Goal: Task Accomplishment & Management: Complete application form

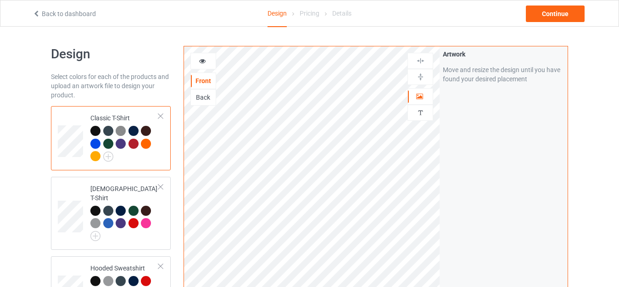
scroll to position [46, 0]
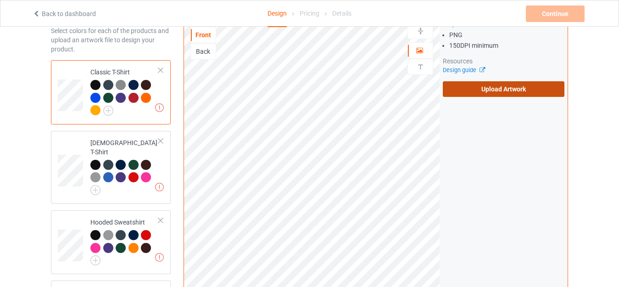
click at [458, 94] on label "Upload Artwork" at bounding box center [504, 89] width 122 height 16
click at [0, 0] on input "Upload Artwork" at bounding box center [0, 0] width 0 height 0
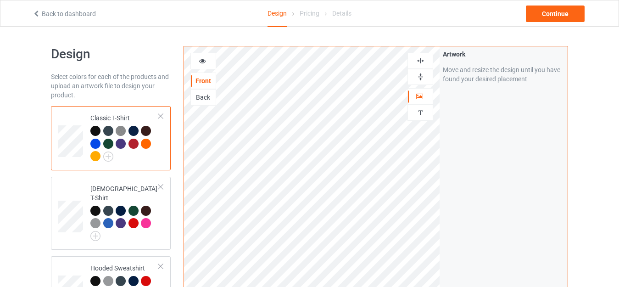
click at [422, 77] on img at bounding box center [420, 77] width 9 height 9
click at [418, 76] on img at bounding box center [420, 77] width 9 height 9
click at [549, 17] on div "Continue" at bounding box center [555, 14] width 59 height 17
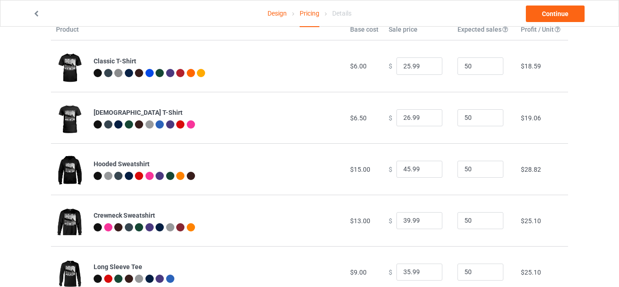
scroll to position [34, 0]
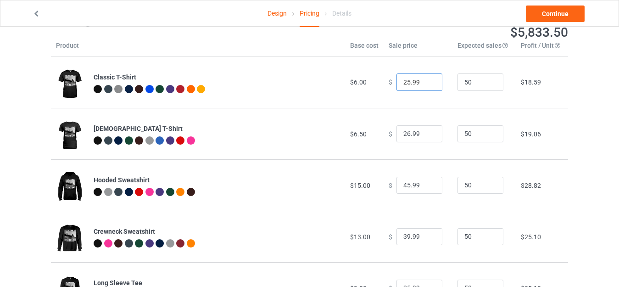
click at [404, 82] on input "25.99" at bounding box center [420, 81] width 46 height 17
type input "26.99"
click at [557, 18] on link "Continue" at bounding box center [555, 14] width 59 height 17
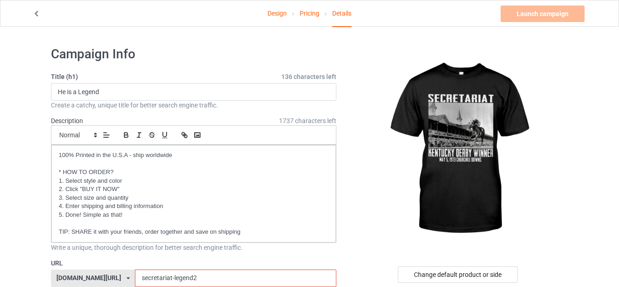
scroll to position [46, 0]
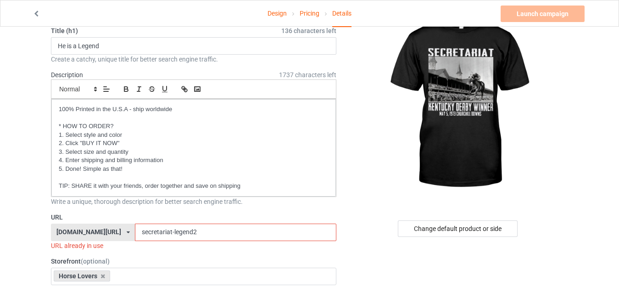
click at [186, 232] on input "secretariat-legend2" at bounding box center [235, 232] width 201 height 17
drag, startPoint x: 174, startPoint y: 233, endPoint x: 112, endPoint y: 233, distance: 62.4
click at [112, 233] on div "hohostyle.com/ clickbytee.com/ hohostyle.com/ teechip.com/ 5ffe594342fe271c8c0c…" at bounding box center [194, 232] width 286 height 17
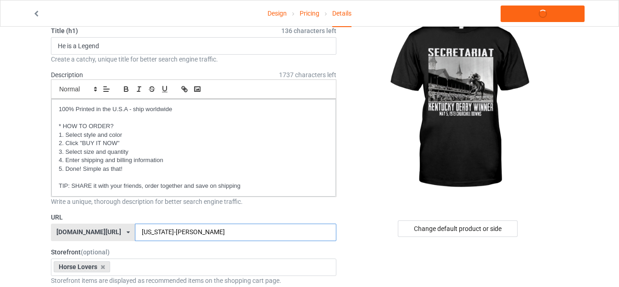
type input "kentucky-winner"
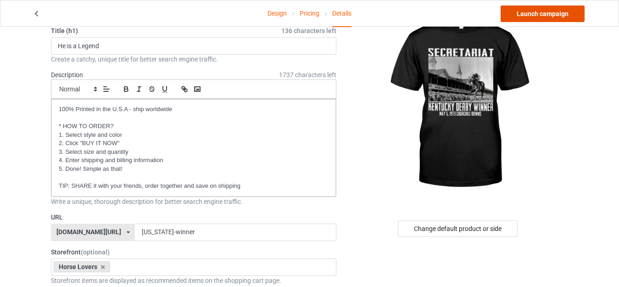
click at [548, 17] on link "Launch campaign" at bounding box center [543, 14] width 84 height 17
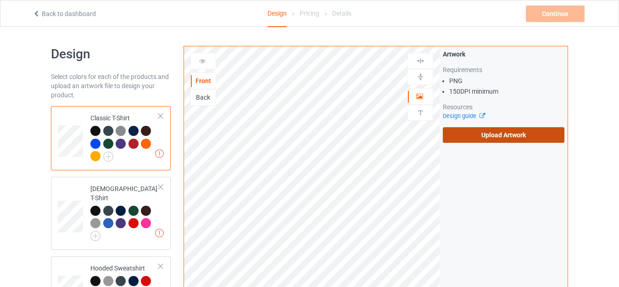
click at [476, 140] on label "Upload Artwork" at bounding box center [504, 135] width 122 height 16
click at [0, 0] on input "Upload Artwork" at bounding box center [0, 0] width 0 height 0
click at [46, 10] on link "Back to dashboard" at bounding box center [64, 13] width 63 height 7
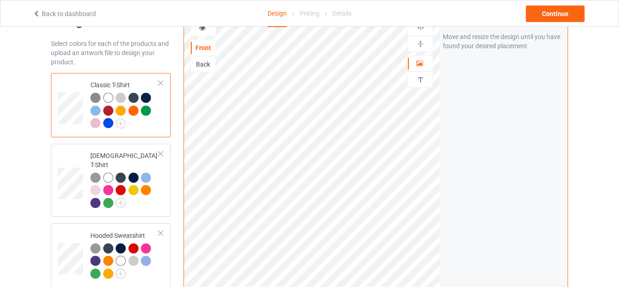
scroll to position [46, 0]
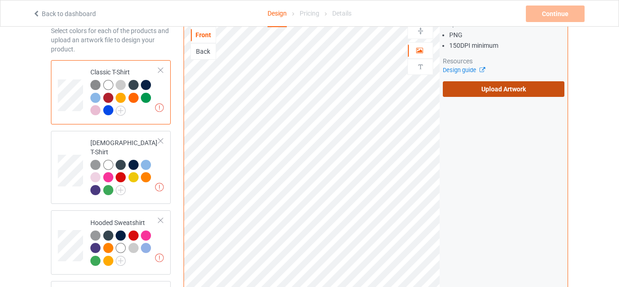
click at [457, 93] on label "Upload Artwork" at bounding box center [504, 89] width 122 height 16
click at [0, 0] on input "Upload Artwork" at bounding box center [0, 0] width 0 height 0
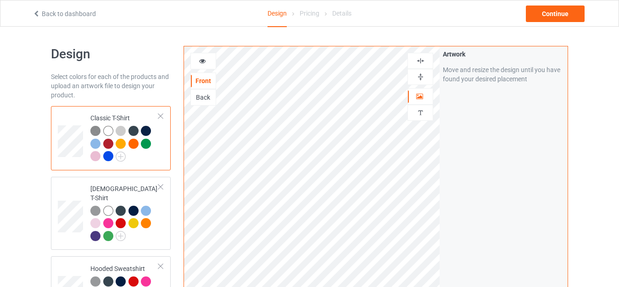
click at [419, 76] on img at bounding box center [420, 77] width 9 height 9
click at [421, 77] on img at bounding box center [420, 77] width 9 height 9
click at [419, 76] on img at bounding box center [420, 77] width 9 height 9
click at [551, 17] on div "Continue" at bounding box center [555, 14] width 59 height 17
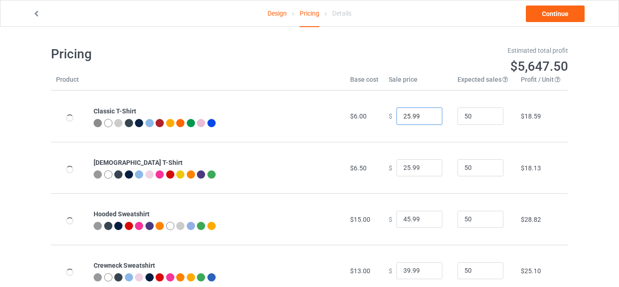
click at [404, 118] on input "25.99" at bounding box center [420, 115] width 46 height 17
type input "26.99"
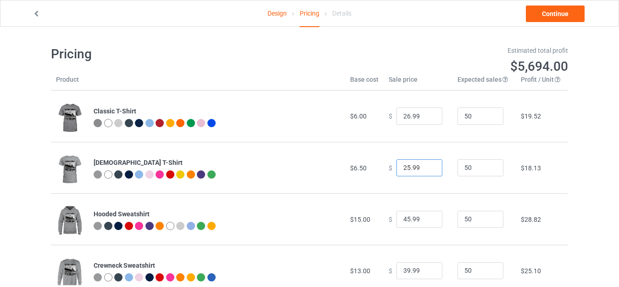
click at [404, 169] on input "25.99" at bounding box center [420, 167] width 46 height 17
type input "26.99"
click at [563, 19] on link "Continue" at bounding box center [555, 14] width 59 height 17
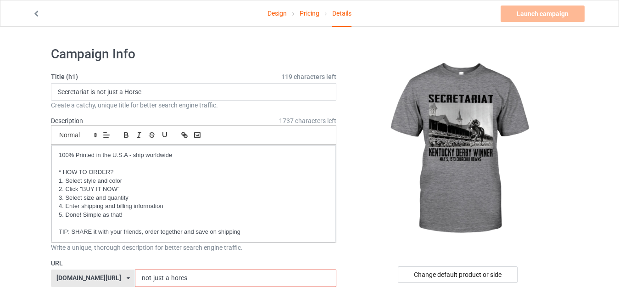
scroll to position [46, 0]
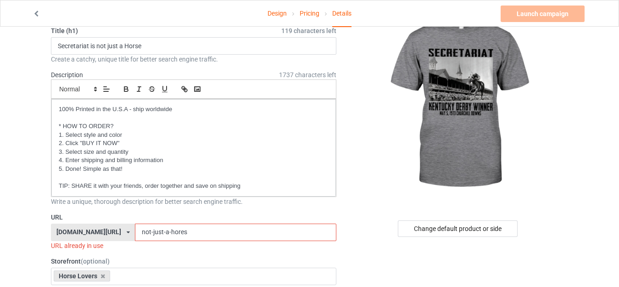
drag, startPoint x: 176, startPoint y: 233, endPoint x: 118, endPoint y: 235, distance: 58.8
click at [135, 235] on input "not-just-a-hores" at bounding box center [235, 232] width 201 height 17
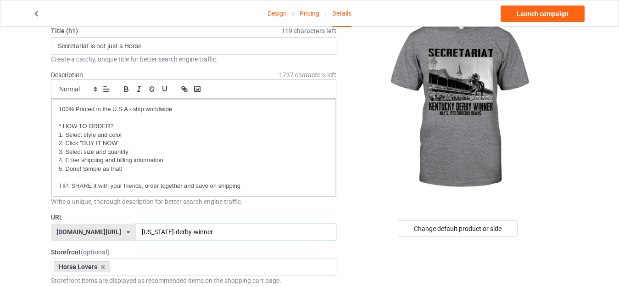
type input "[US_STATE]-derby-winner"
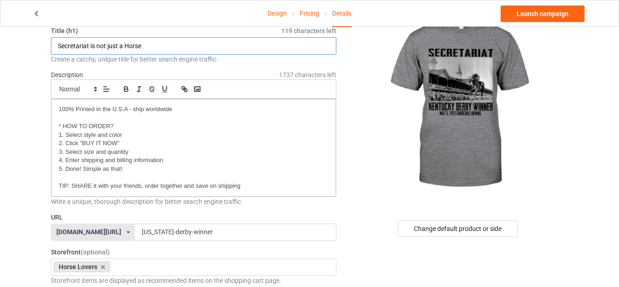
drag, startPoint x: 146, startPoint y: 43, endPoint x: 56, endPoint y: 46, distance: 90.5
click at [56, 46] on input "Secretariat is not just a Horse" at bounding box center [194, 45] width 286 height 17
type input "[US_STATE] Derby Winner"
click at [101, 73] on div "Description 1737 characters left Small Normal Large Big Huge 100% Printed in th…" at bounding box center [194, 133] width 286 height 127
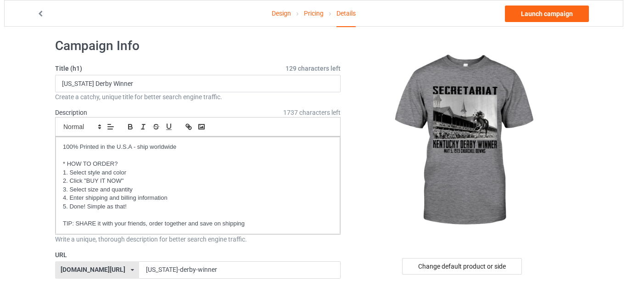
scroll to position [0, 0]
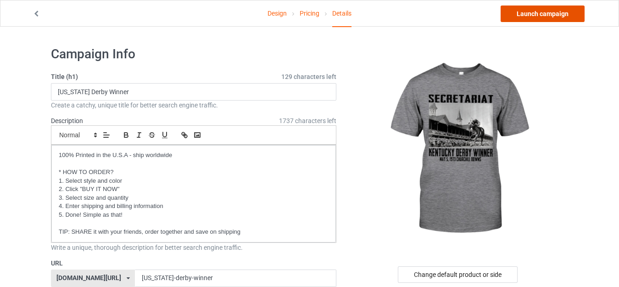
click at [549, 10] on link "Launch campaign" at bounding box center [543, 14] width 84 height 17
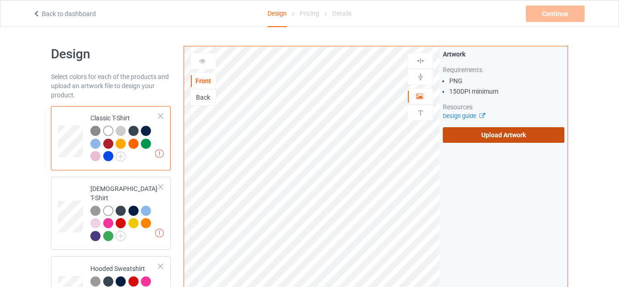
click at [491, 138] on label "Upload Artwork" at bounding box center [504, 135] width 122 height 16
click at [0, 0] on input "Upload Artwork" at bounding box center [0, 0] width 0 height 0
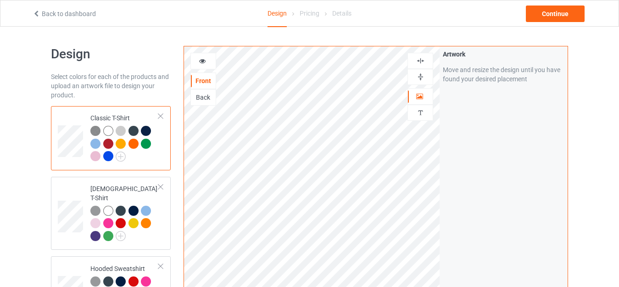
click at [424, 77] on img at bounding box center [420, 77] width 9 height 9
click at [420, 77] on img at bounding box center [420, 77] width 9 height 9
click at [551, 15] on div "Continue" at bounding box center [555, 14] width 59 height 17
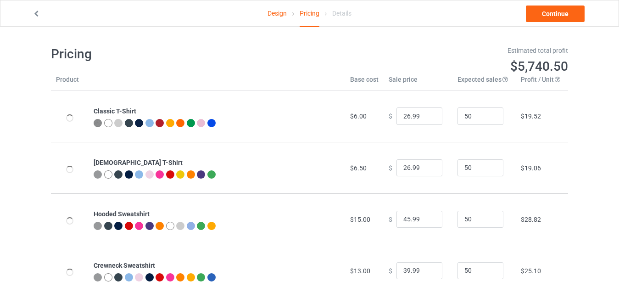
scroll to position [80, 0]
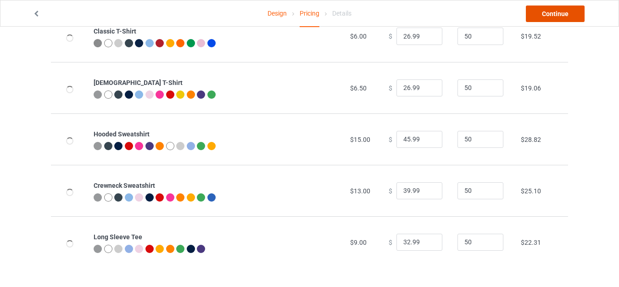
click at [563, 17] on link "Continue" at bounding box center [555, 14] width 59 height 17
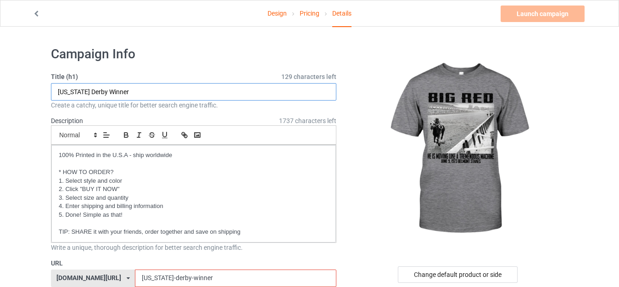
click at [131, 94] on input "[US_STATE] Derby Winner" at bounding box center [194, 91] width 286 height 17
drag, startPoint x: 119, startPoint y: 94, endPoint x: 18, endPoint y: 93, distance: 101.5
paste input "[DATE] Belmont Stakes"
click at [58, 95] on input "[DATE] Belmont Stakes" at bounding box center [194, 91] width 286 height 17
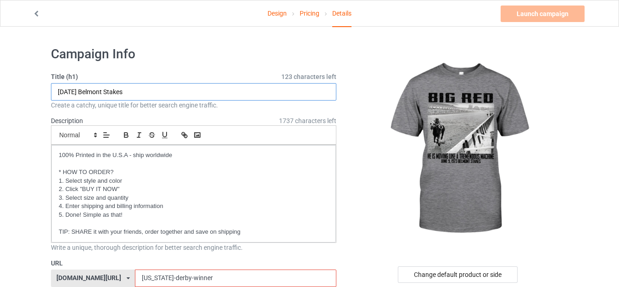
click at [163, 92] on input "[DATE] Belmont Stakes" at bounding box center [194, 91] width 286 height 17
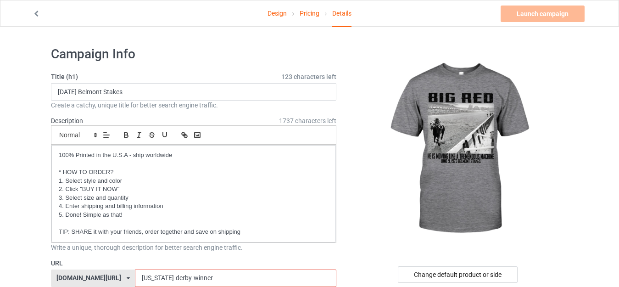
click at [199, 280] on input "[US_STATE]-derby-winner" at bounding box center [235, 277] width 201 height 17
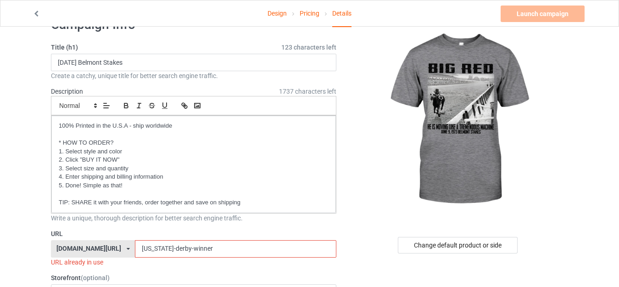
scroll to position [46, 0]
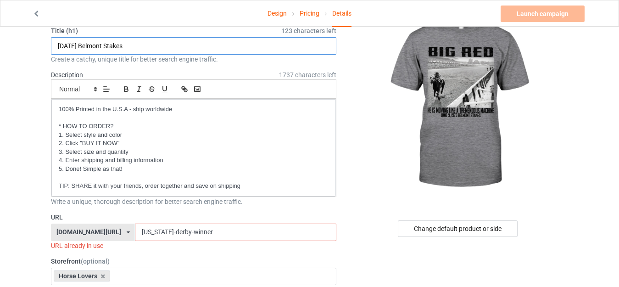
click at [156, 53] on input "[DATE] Belmont Stakes" at bounding box center [194, 45] width 286 height 17
paste input "He Is Moving Like a Tremendous Machine"
type input "He Is Moving Like a Tremendous Machine"
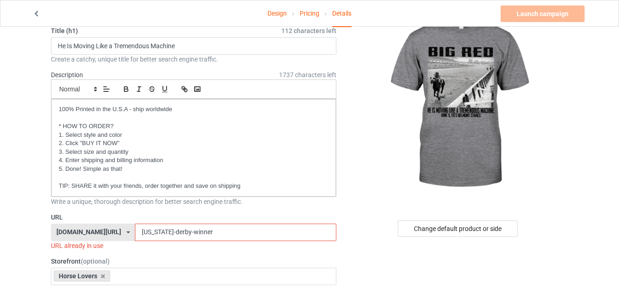
drag, startPoint x: 190, startPoint y: 233, endPoint x: 101, endPoint y: 230, distance: 88.6
click at [101, 230] on div "[DOMAIN_NAME][URL] [DOMAIN_NAME][URL] [DOMAIN_NAME][URL] [DOMAIN_NAME][URL] 5ff…" at bounding box center [194, 232] width 286 height 17
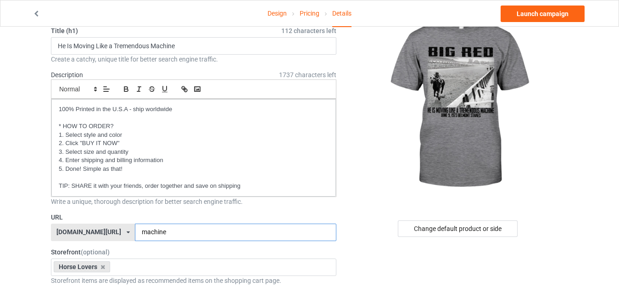
type input "machine"
click at [239, 250] on label "Storefront (optional)" at bounding box center [194, 251] width 286 height 9
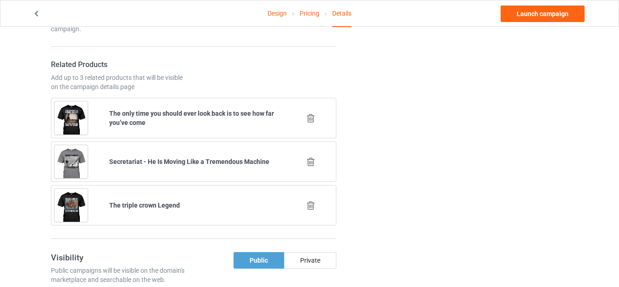
scroll to position [643, 0]
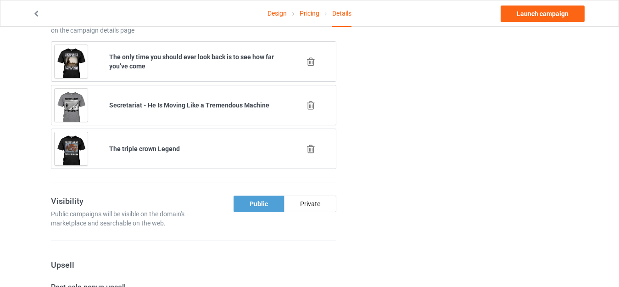
click at [310, 105] on icon at bounding box center [310, 106] width 11 height 10
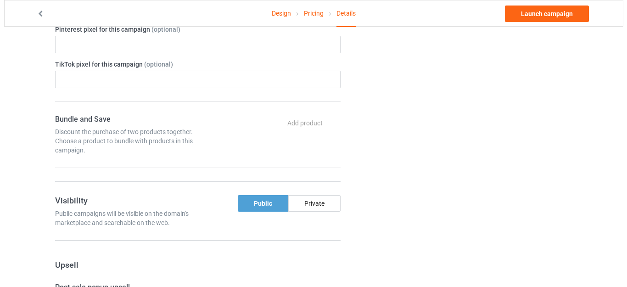
scroll to position [599, 0]
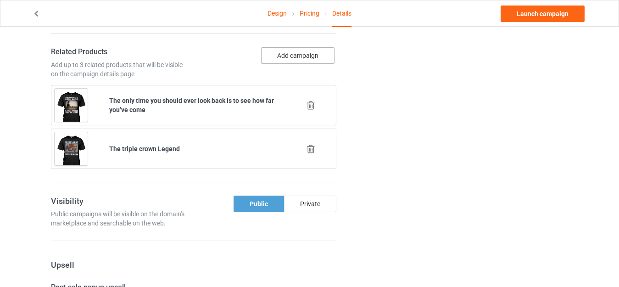
click at [297, 60] on button "Add campaign" at bounding box center [297, 55] width 73 height 17
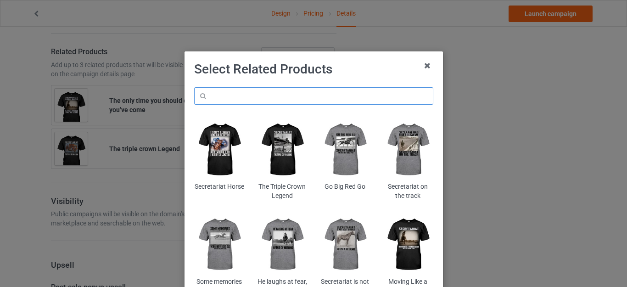
click at [267, 97] on input "text" at bounding box center [313, 95] width 239 height 17
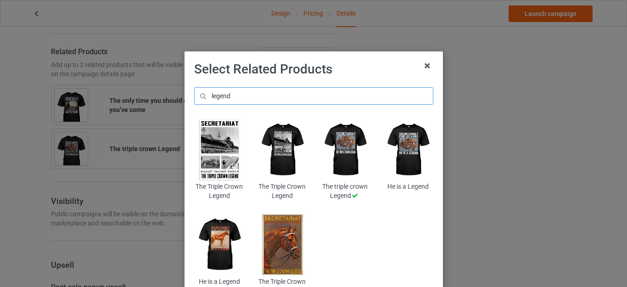
scroll to position [46, 0]
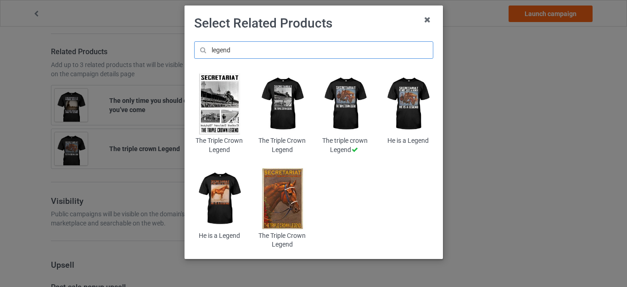
type input "legend"
click at [224, 202] on img at bounding box center [219, 198] width 50 height 62
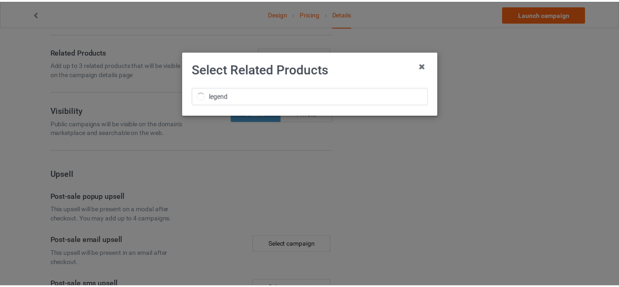
scroll to position [0, 0]
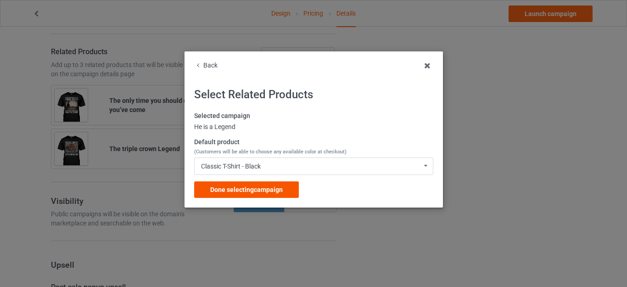
click at [252, 189] on span "Done selecting campaign" at bounding box center [246, 189] width 73 height 7
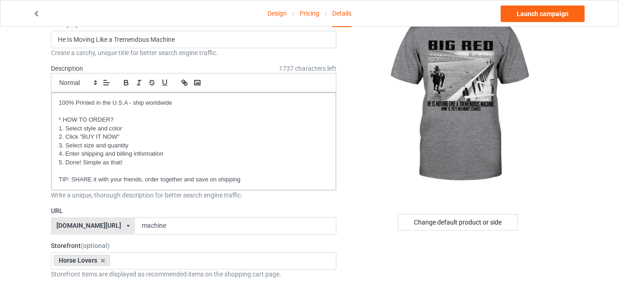
scroll to position [48, 0]
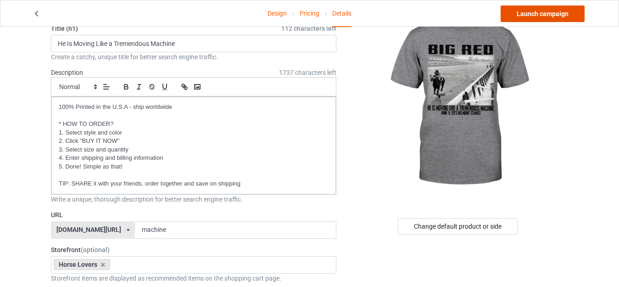
click at [522, 16] on link "Launch campaign" at bounding box center [543, 14] width 84 height 17
